Goal: Complete application form

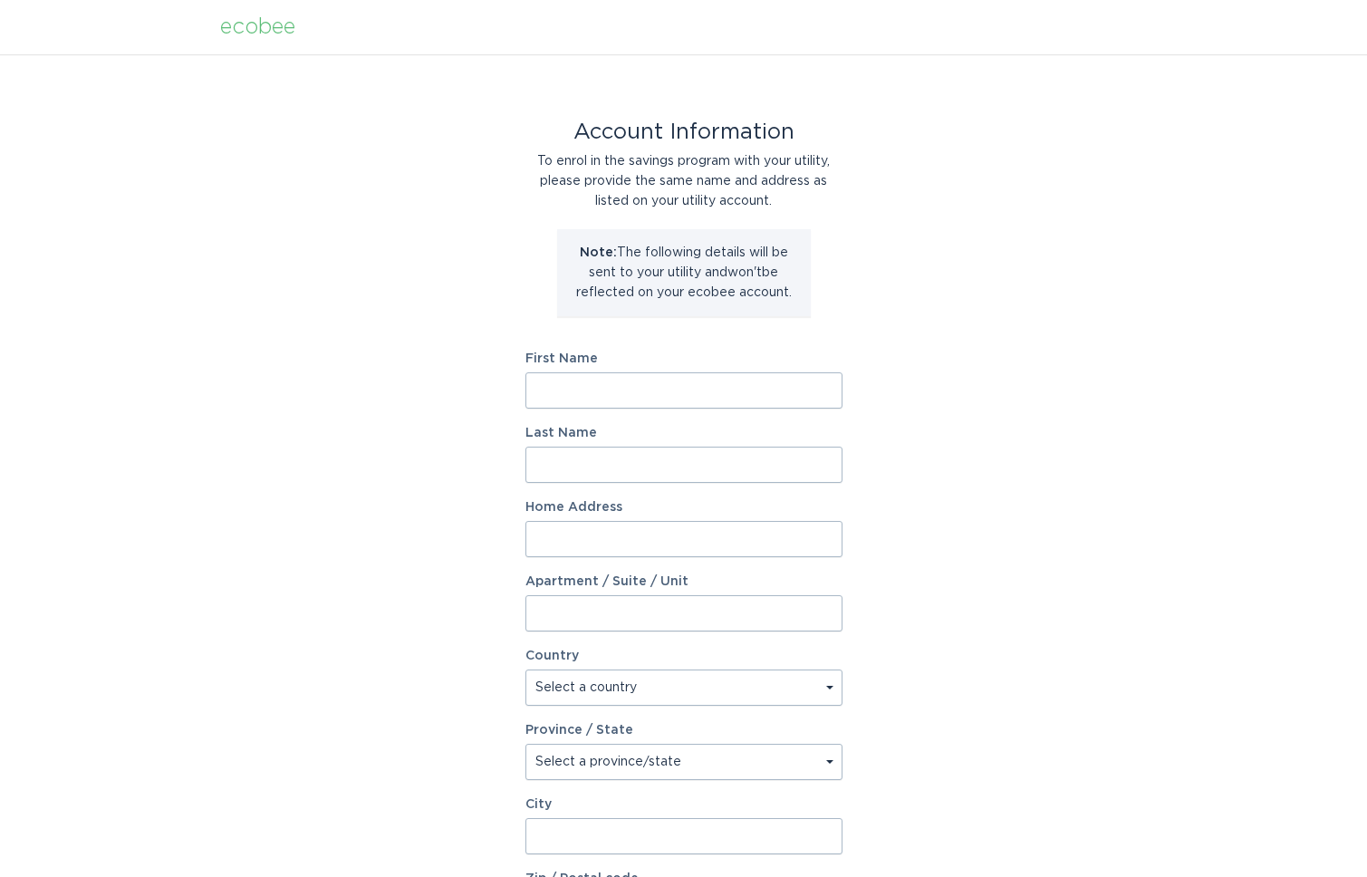
click at [593, 392] on input "First Name" at bounding box center [684, 390] width 317 height 36
type input "l"
type input "[PERSON_NAME]"
